Goal: Task Accomplishment & Management: Manage account settings

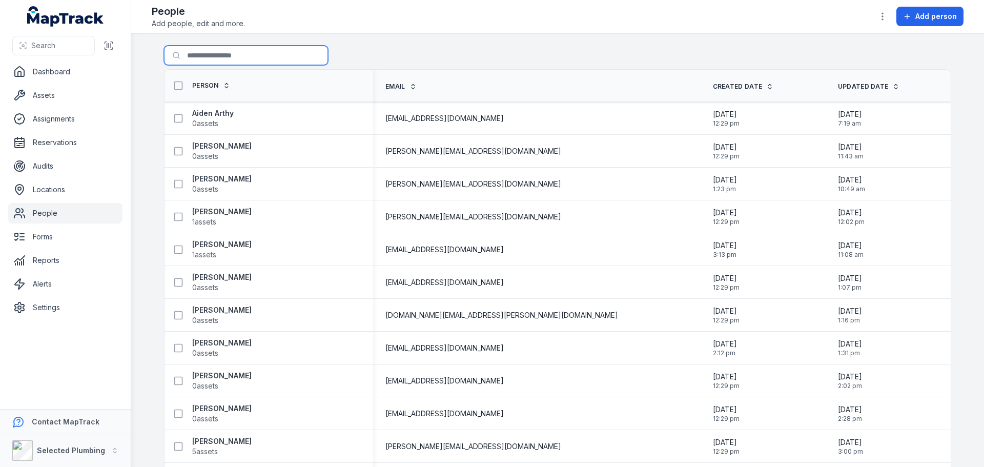
click at [218, 55] on input "Search for people" at bounding box center [246, 55] width 164 height 19
type input "*****"
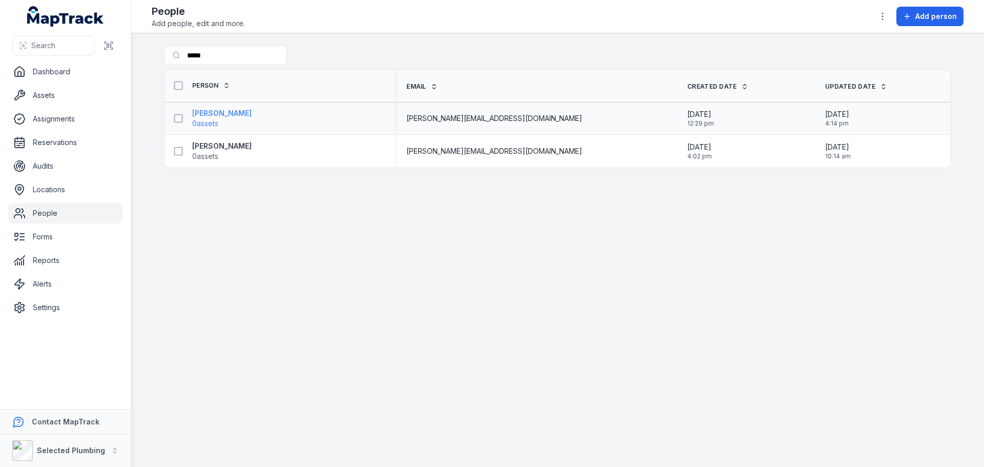
click at [229, 111] on strong "[PERSON_NAME]" at bounding box center [221, 113] width 59 height 10
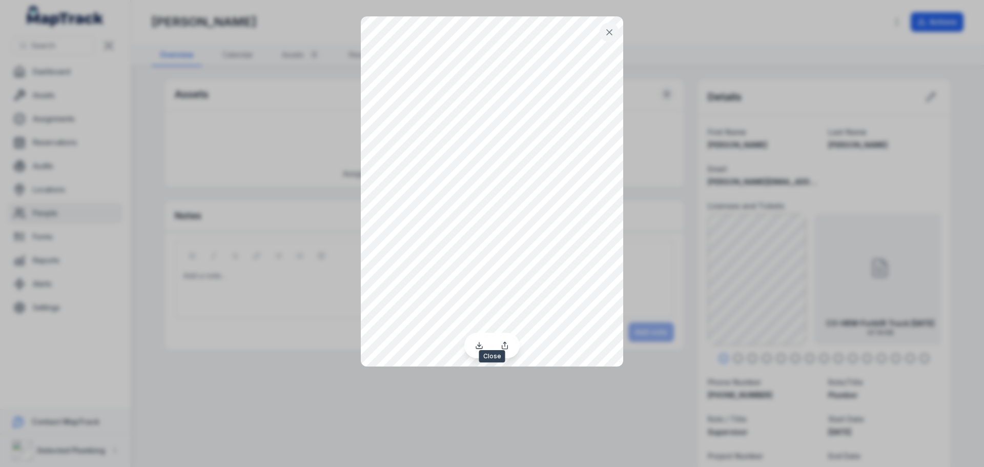
click at [610, 33] on icon at bounding box center [609, 32] width 5 height 5
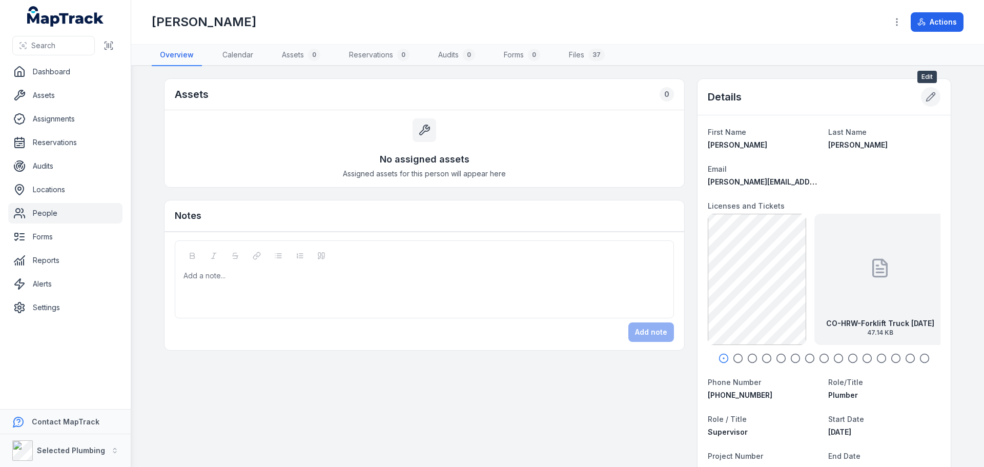
click at [921, 99] on button at bounding box center [930, 96] width 19 height 19
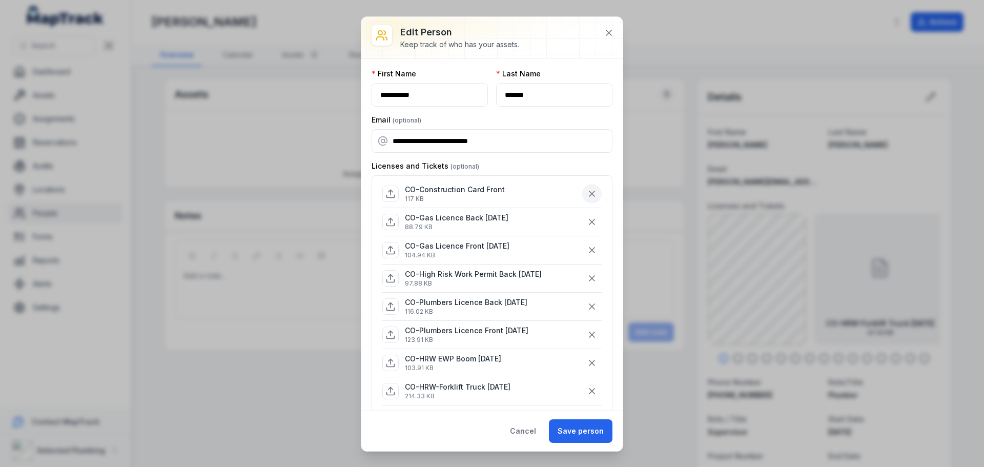
click at [587, 191] on icon "button" at bounding box center [592, 194] width 10 height 10
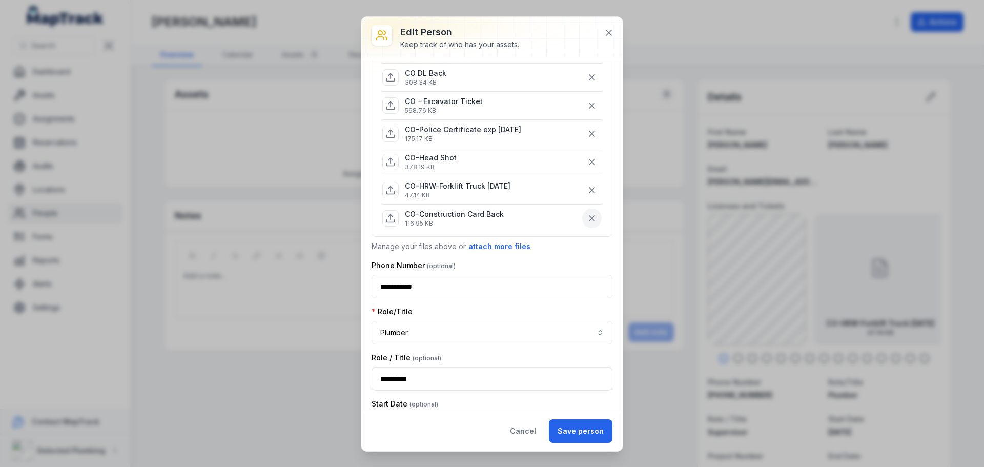
scroll to position [359, 0]
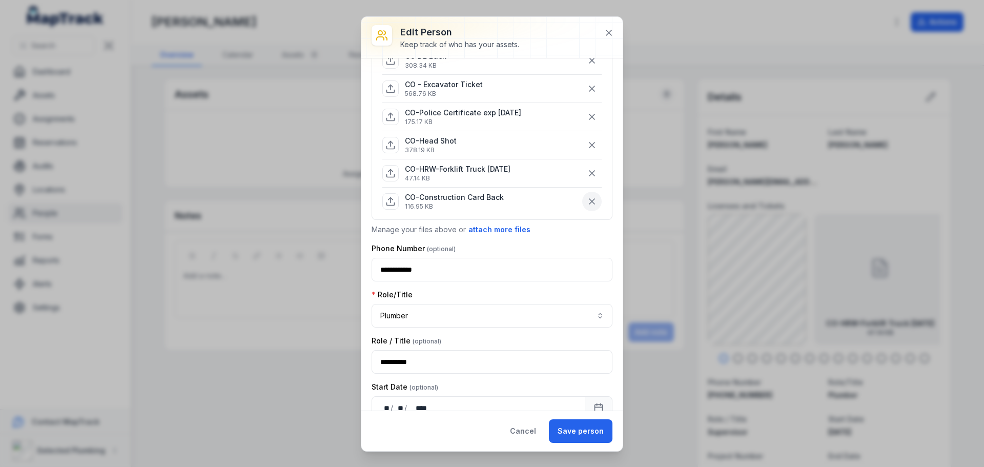
click at [582, 202] on button "button" at bounding box center [591, 201] width 19 height 19
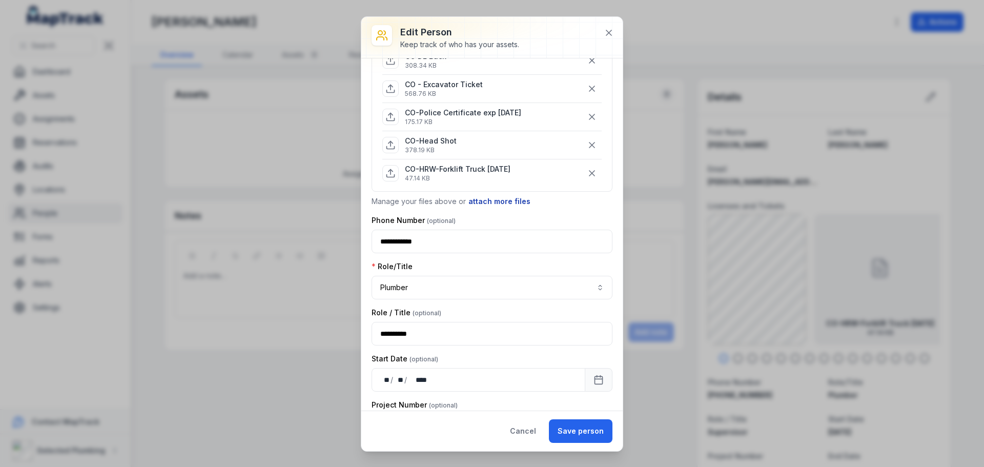
click at [507, 198] on button "attach more files" at bounding box center [499, 201] width 63 height 11
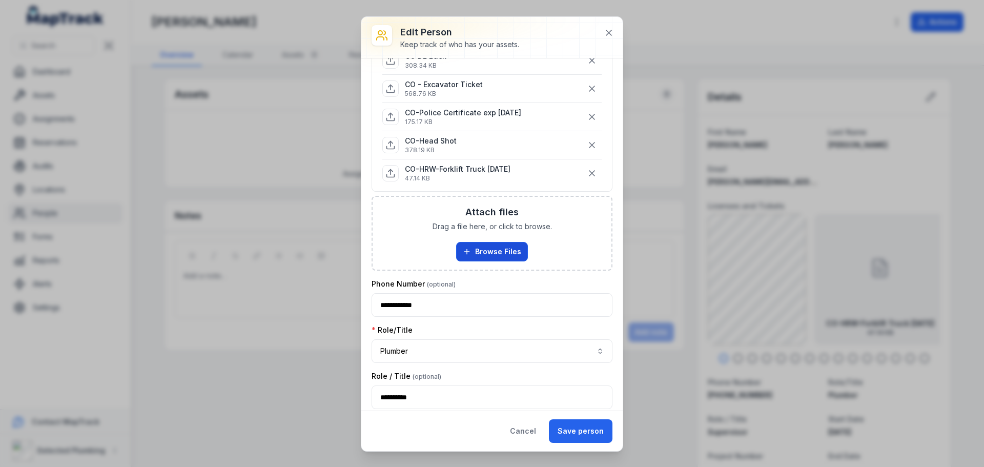
click at [487, 246] on button "Browse Files" at bounding box center [492, 251] width 72 height 19
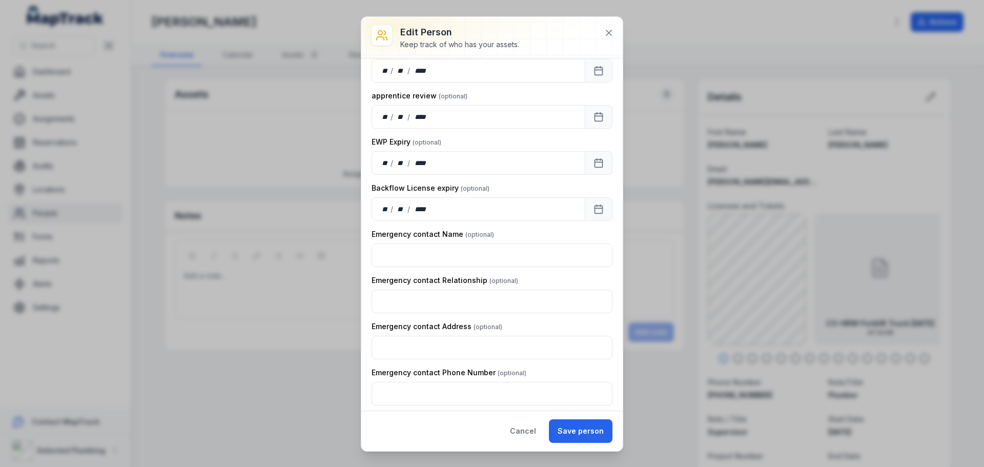
scroll to position [1543, 0]
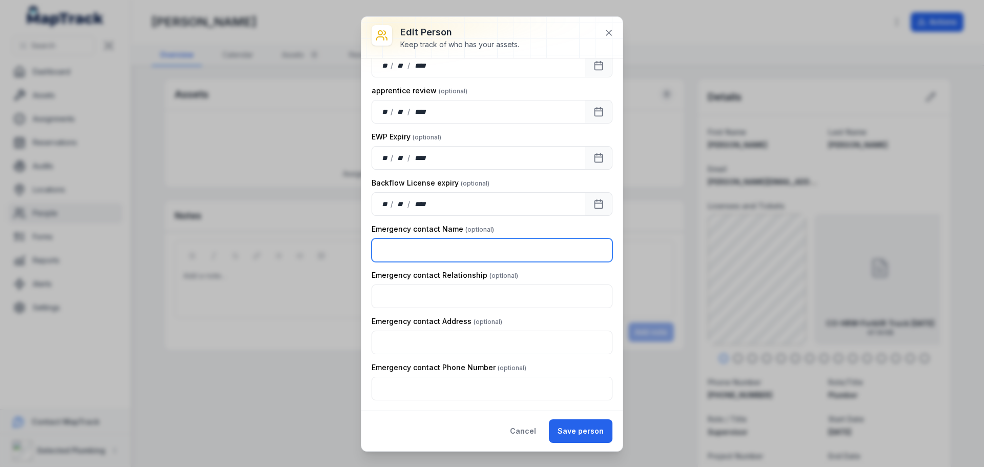
click at [460, 252] on input "text" at bounding box center [492, 250] width 241 height 24
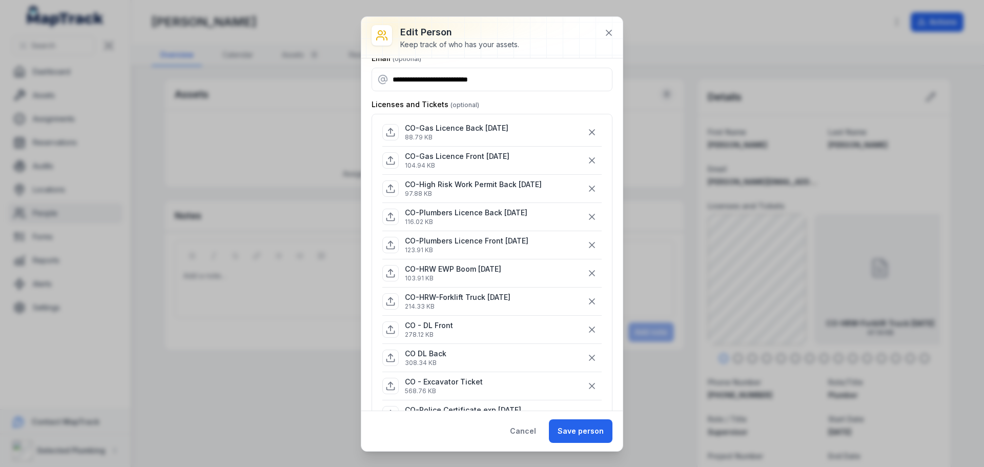
scroll to position [0, 0]
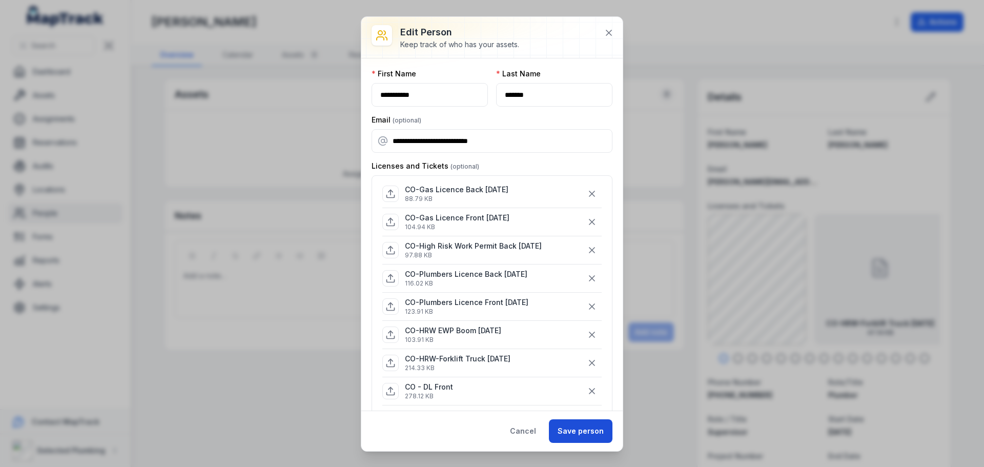
click at [578, 429] on button "Save person" at bounding box center [581, 431] width 64 height 24
